Goal: Task Accomplishment & Management: Understand process/instructions

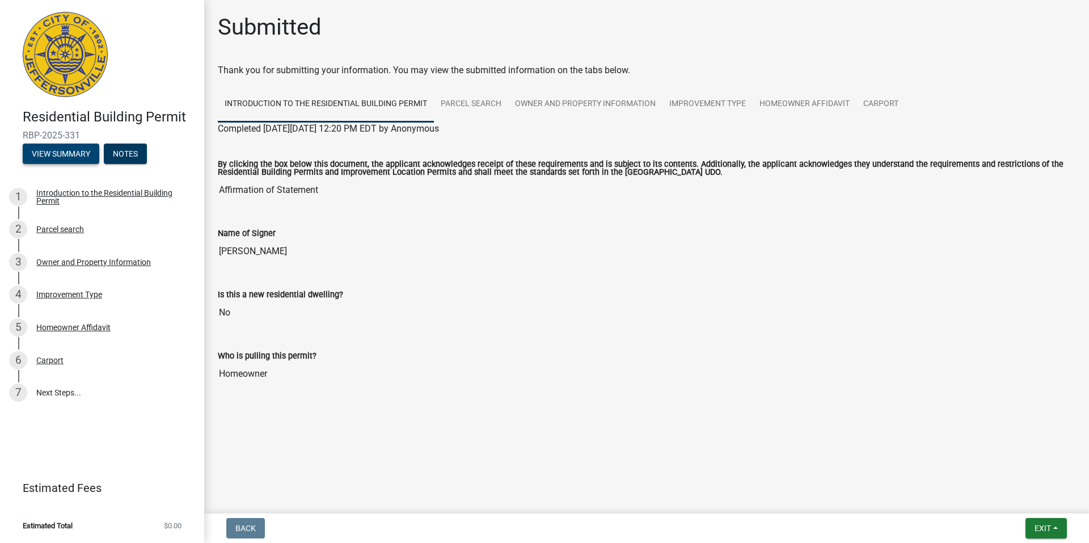
click at [85, 157] on button "View Summary" at bounding box center [61, 154] width 77 height 20
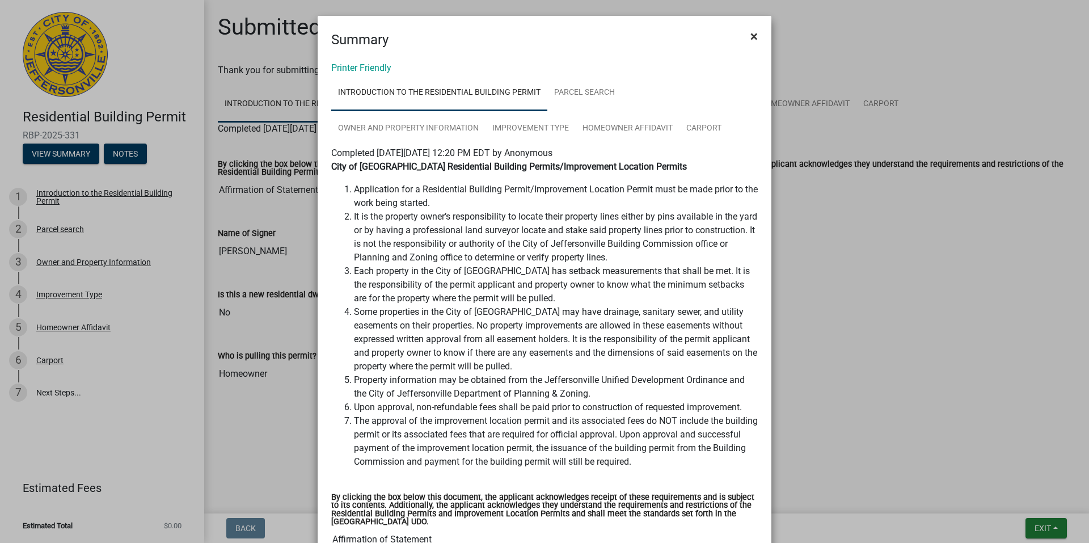
click at [751, 37] on span "×" at bounding box center [754, 36] width 7 height 16
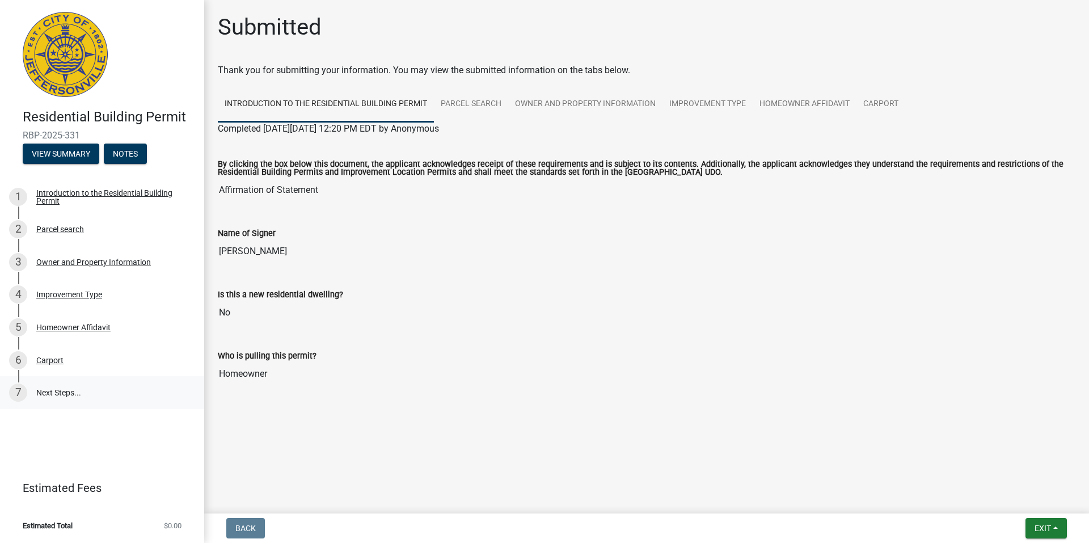
click at [55, 390] on link "7 Next Steps..." at bounding box center [102, 392] width 204 height 33
click at [133, 192] on div "Introduction to the Residential Building Permit" at bounding box center [111, 197] width 150 height 16
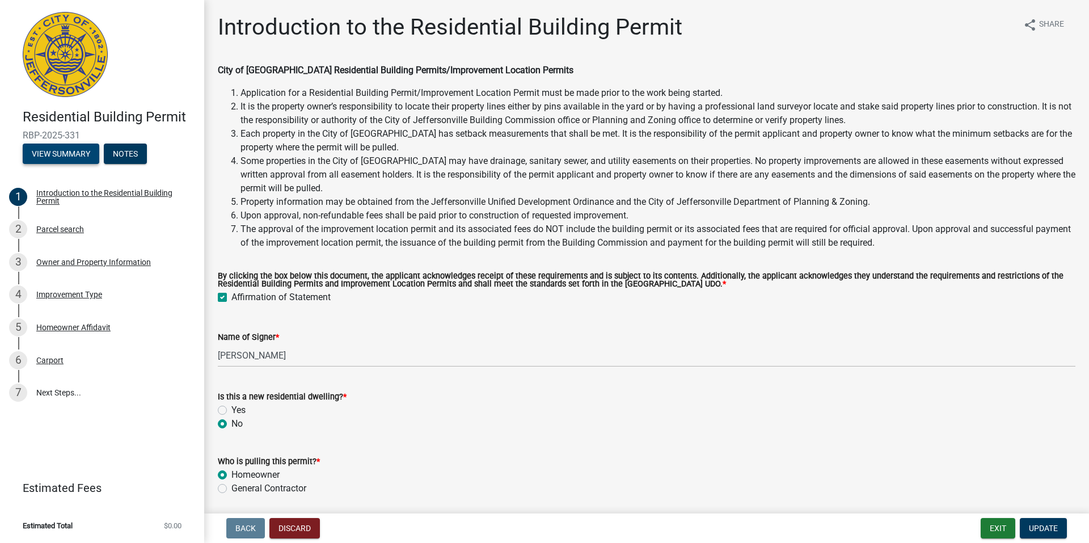
click at [69, 152] on button "View Summary" at bounding box center [61, 154] width 77 height 20
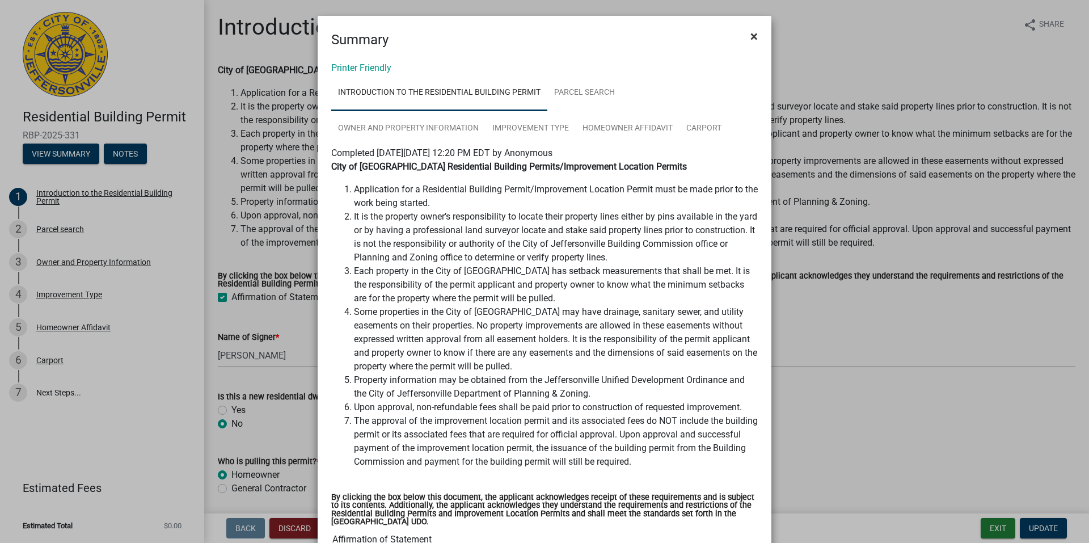
click at [751, 40] on span "×" at bounding box center [754, 36] width 7 height 16
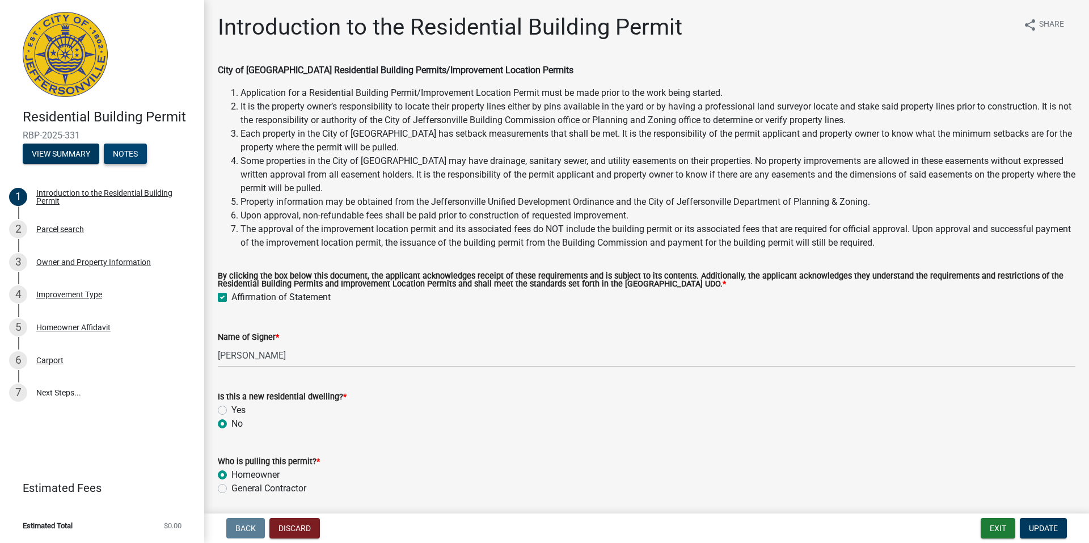
click at [125, 154] on button "Notes" at bounding box center [125, 154] width 43 height 20
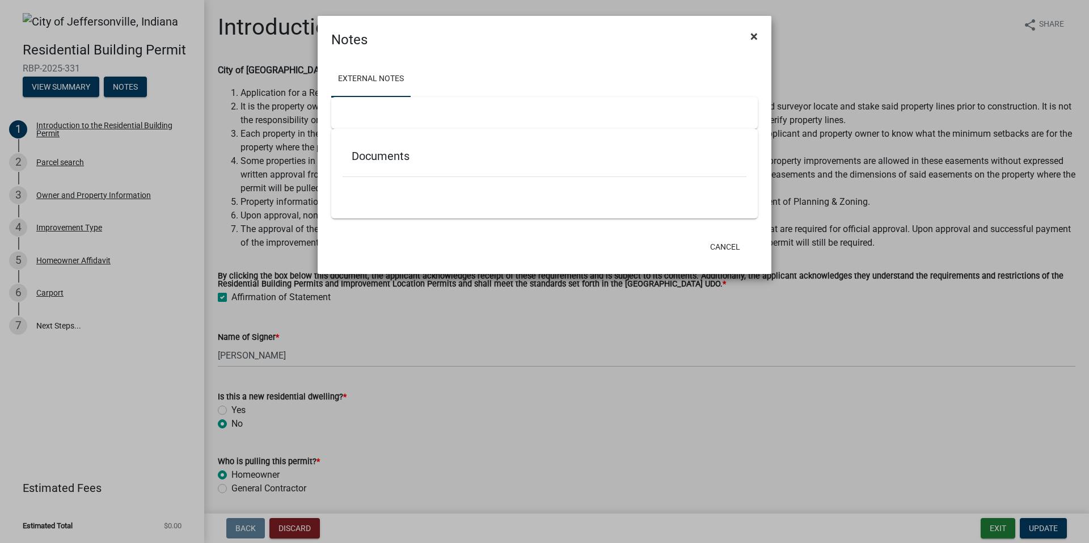
click at [755, 37] on span "×" at bounding box center [754, 36] width 7 height 16
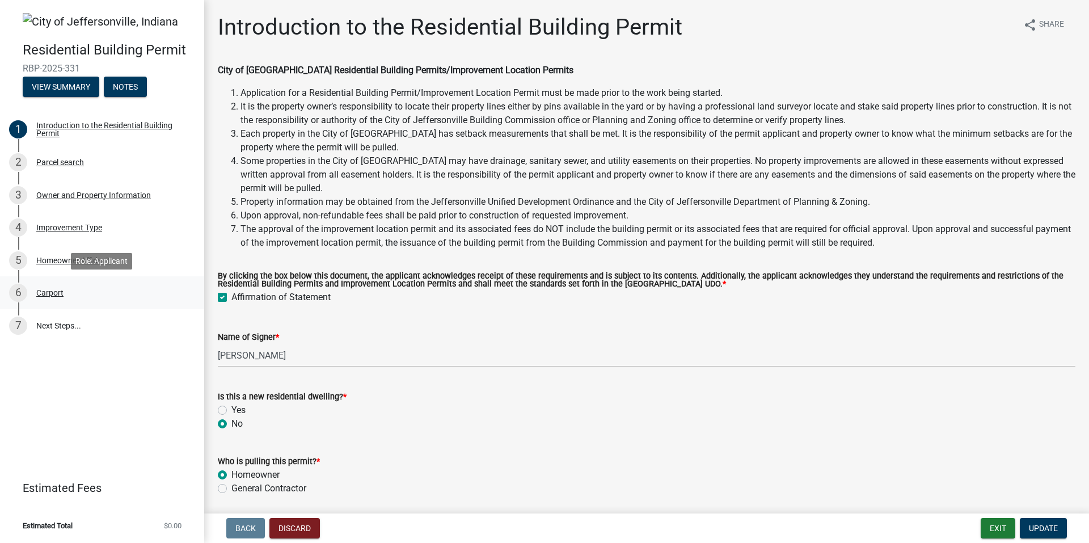
click at [60, 296] on div "Carport" at bounding box center [49, 293] width 27 height 8
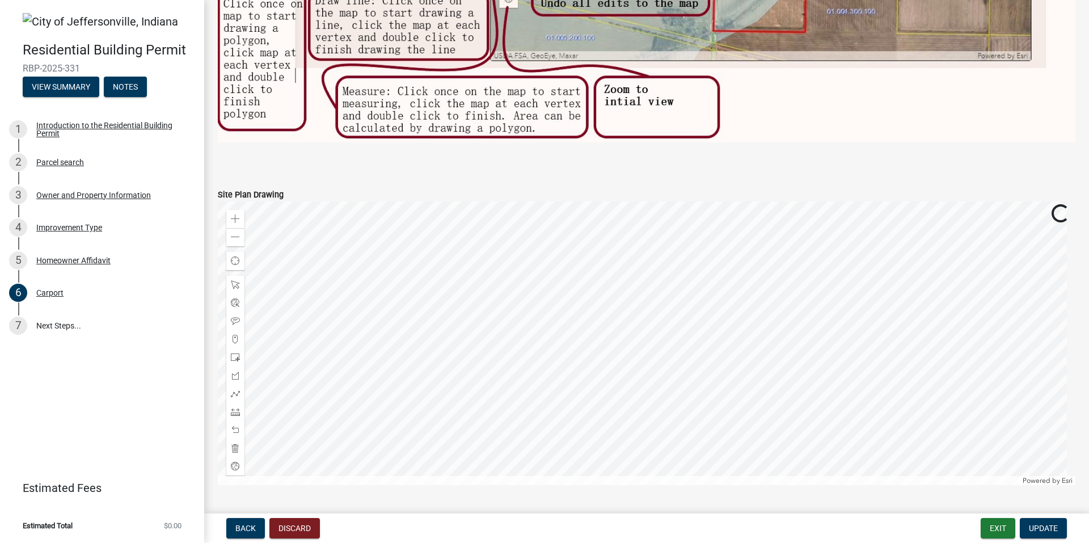
scroll to position [847, 0]
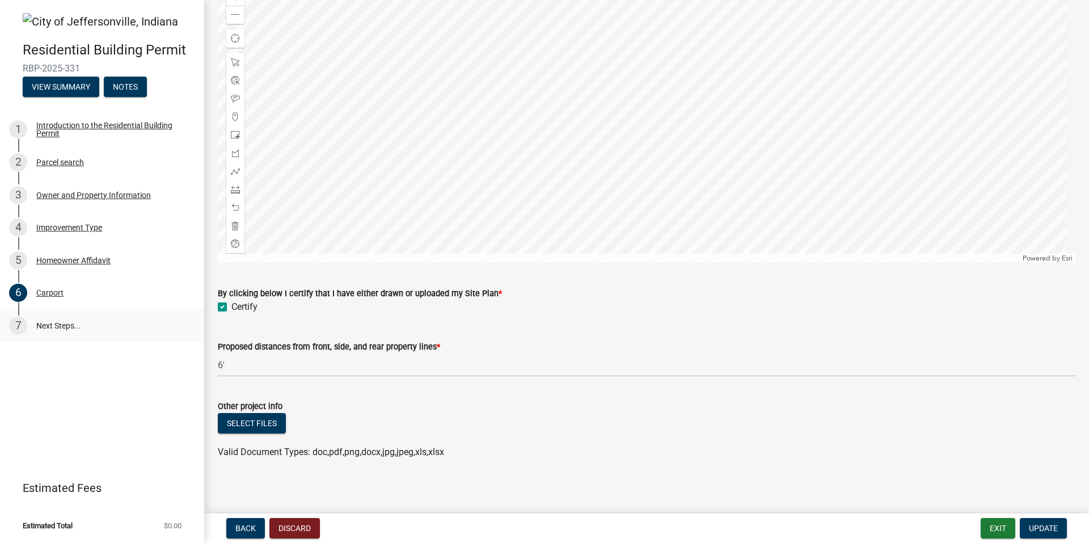
click at [61, 327] on link "7 Next Steps..." at bounding box center [102, 325] width 204 height 33
click at [16, 325] on div "7" at bounding box center [18, 326] width 18 height 18
